Goal: Information Seeking & Learning: Learn about a topic

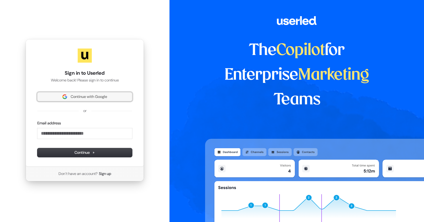
click at [100, 96] on span "Continue with Google" at bounding box center [89, 96] width 36 height 5
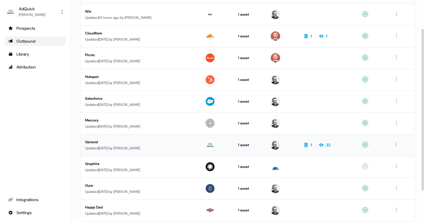
scroll to position [82, 0]
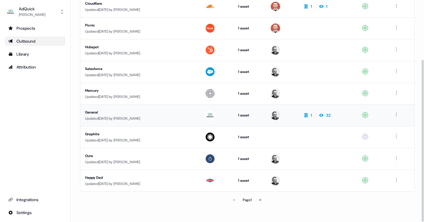
click at [94, 111] on div "General" at bounding box center [138, 112] width 106 height 6
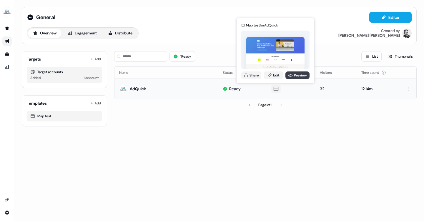
click at [297, 77] on link "Preview" at bounding box center [297, 75] width 24 height 8
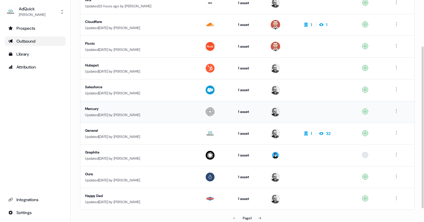
scroll to position [82, 0]
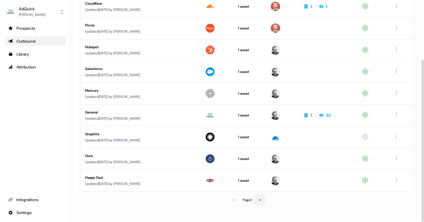
click at [259, 201] on icon at bounding box center [260, 200] width 4 height 4
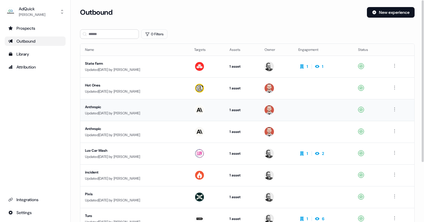
click at [96, 106] on div "Anthropic" at bounding box center [135, 107] width 100 height 6
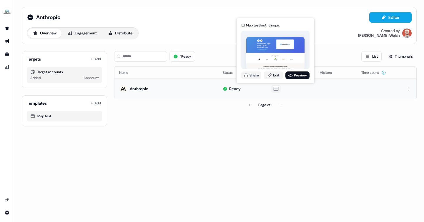
click at [276, 88] on icon at bounding box center [276, 89] width 5 height 4
click at [295, 77] on link "Preview" at bounding box center [297, 75] width 24 height 8
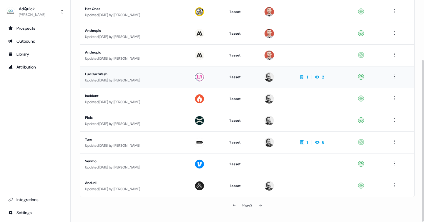
scroll to position [82, 0]
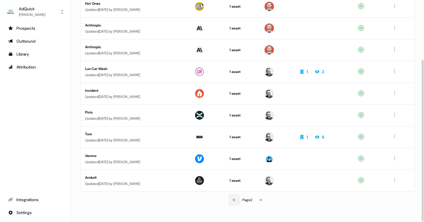
click at [235, 197] on button at bounding box center [234, 200] width 12 height 12
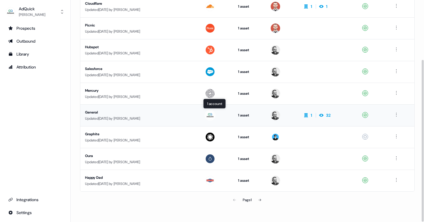
click at [209, 118] on img at bounding box center [209, 115] width 9 height 9
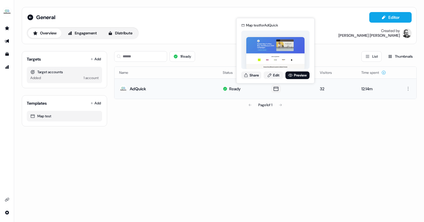
click at [276, 89] on icon at bounding box center [275, 89] width 7 height 6
click at [293, 76] on link "Preview" at bounding box center [297, 75] width 24 height 8
click at [255, 76] on button "Share" at bounding box center [251, 75] width 20 height 8
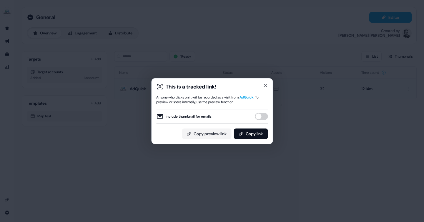
click at [263, 117] on button "Include thumbnail for emails" at bounding box center [261, 116] width 13 height 7
click at [209, 136] on button "Copy preview link" at bounding box center [206, 134] width 49 height 11
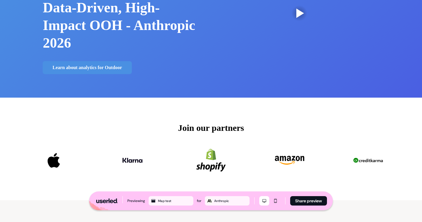
scroll to position [73, 0]
